Goal: Check status: Check status

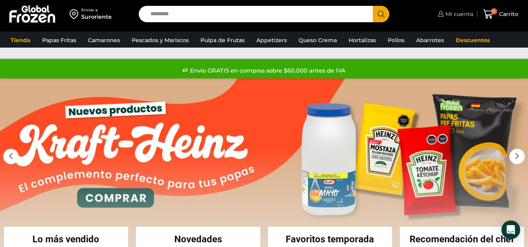
click at [468, 10] on span "Mi cuenta" at bounding box center [458, 14] width 30 height 8
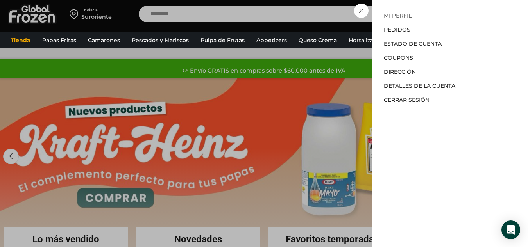
click at [384, 13] on link "Mi perfil" at bounding box center [398, 15] width 28 height 7
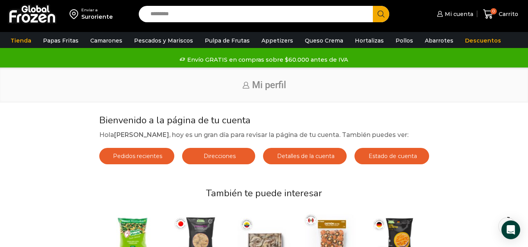
scroll to position [39, 0]
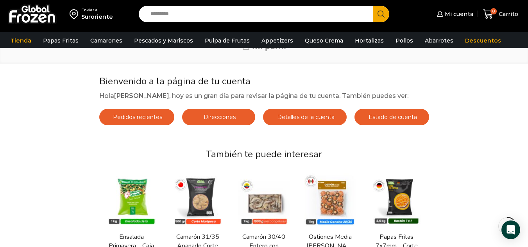
click at [139, 117] on span "Pedidos recientes" at bounding box center [136, 117] width 51 height 7
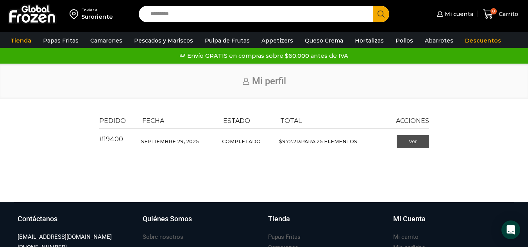
click at [404, 144] on link "Ver" at bounding box center [412, 141] width 32 height 13
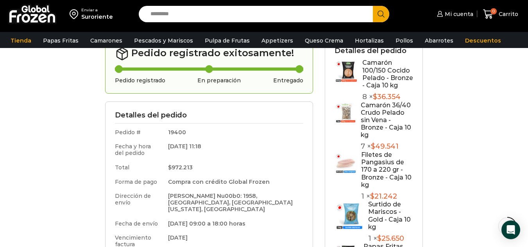
scroll to position [78, 0]
